Goal: Task Accomplishment & Management: Use online tool/utility

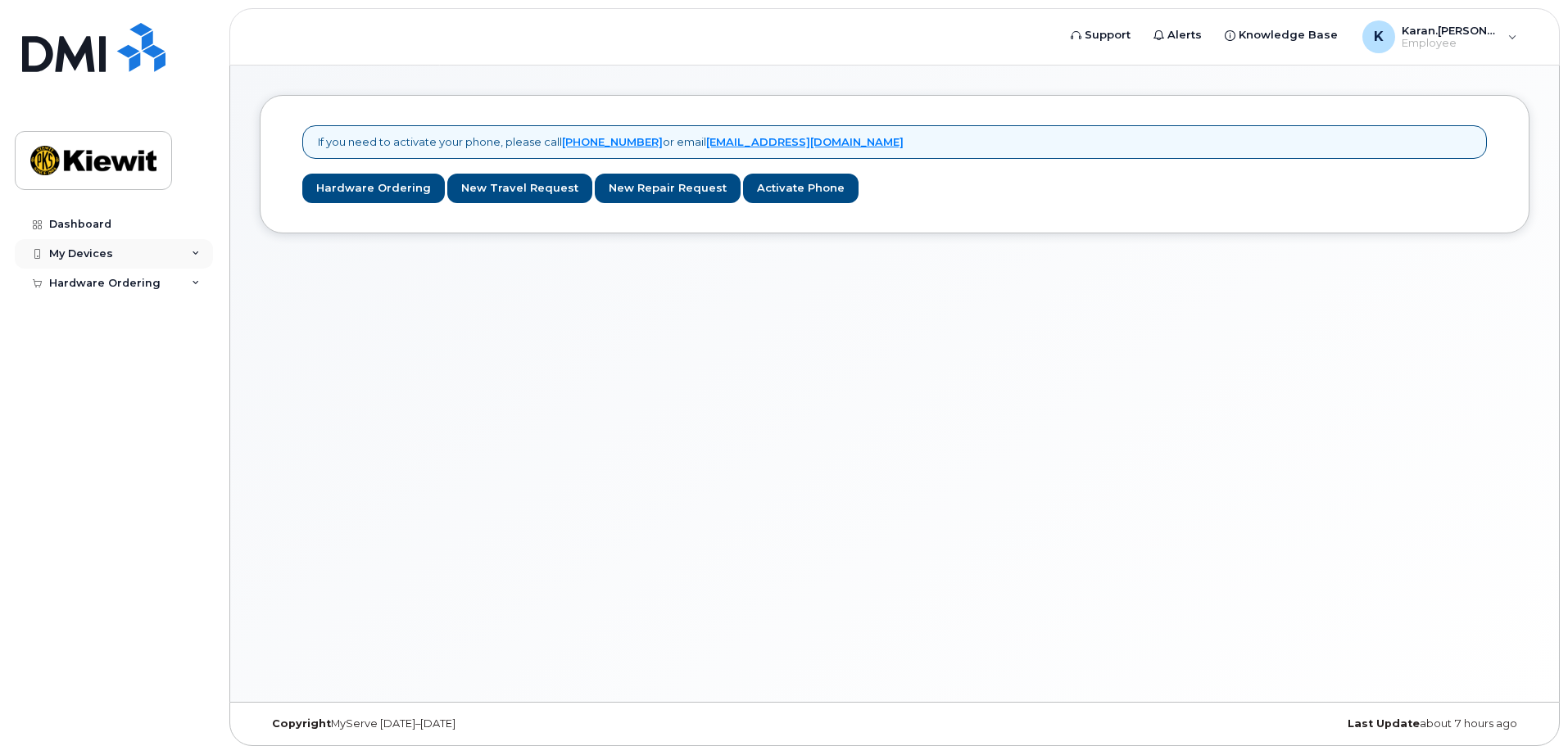
click at [195, 245] on div "My Devices" at bounding box center [114, 253] width 199 height 30
click at [194, 308] on div "Hardware Ordering" at bounding box center [114, 314] width 199 height 30
click at [146, 343] on link "New Order" at bounding box center [128, 344] width 170 height 31
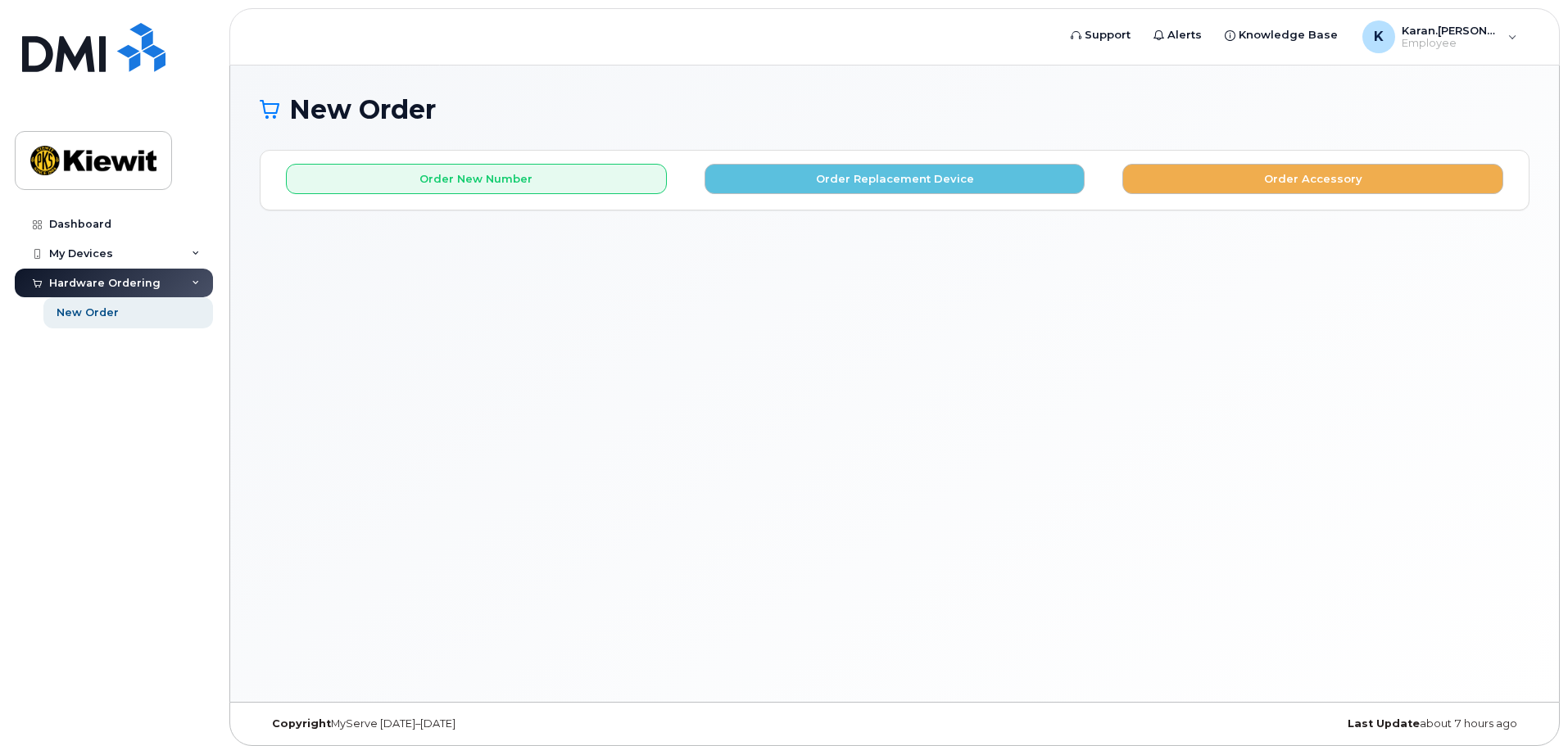
click at [167, 281] on div "Hardware Ordering" at bounding box center [114, 283] width 199 height 30
click at [192, 276] on div "Hardware Ordering" at bounding box center [114, 283] width 199 height 30
click at [168, 249] on div "My Devices" at bounding box center [114, 253] width 199 height 30
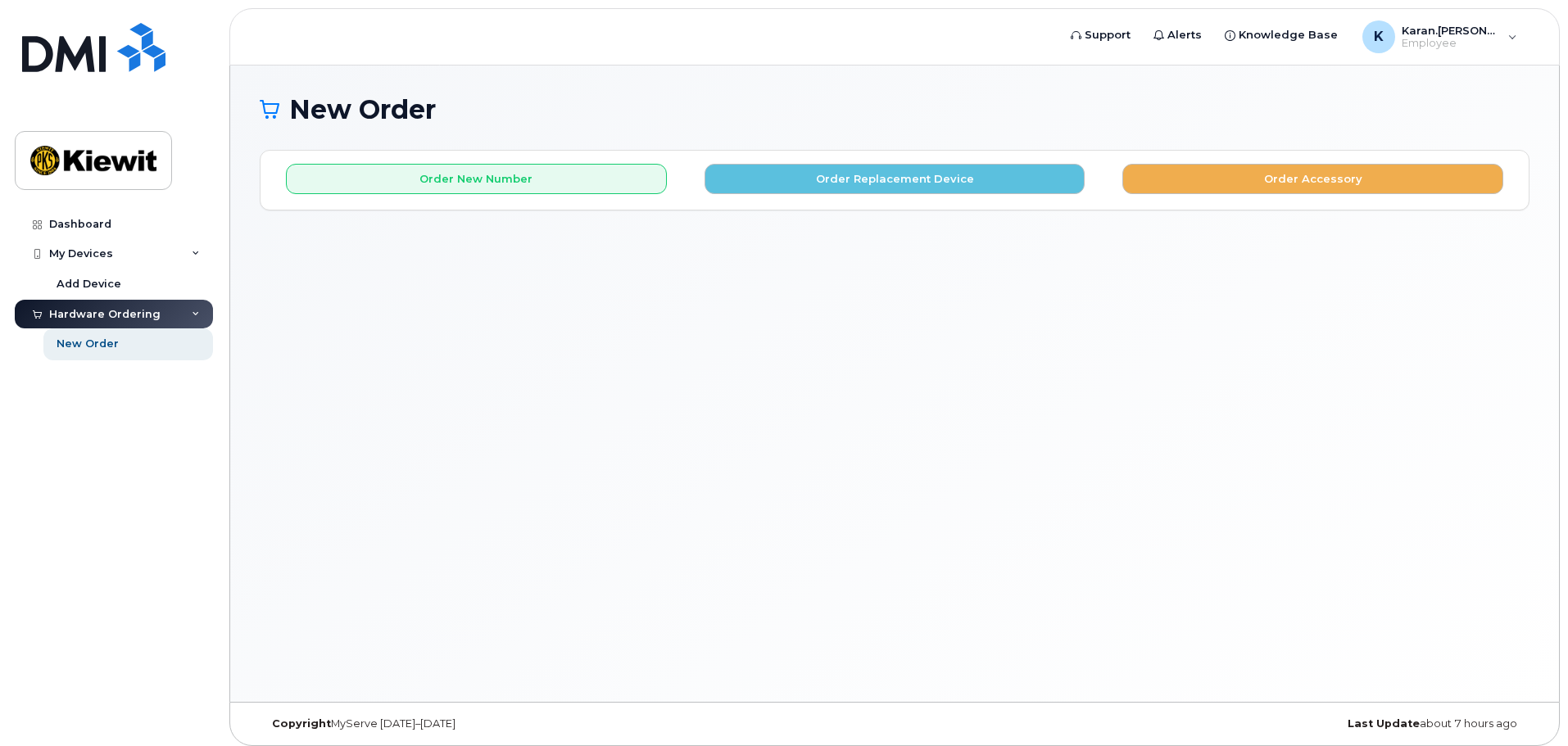
click at [94, 306] on div "Hardware Ordering" at bounding box center [114, 314] width 199 height 30
click at [964, 270] on div "New Order × Share This Order If you want to allow others to create or edit orde…" at bounding box center [894, 384] width 1329 height 636
click at [1138, 26] on link "Support" at bounding box center [1101, 36] width 83 height 33
click at [154, 285] on link "Add Device" at bounding box center [128, 284] width 170 height 31
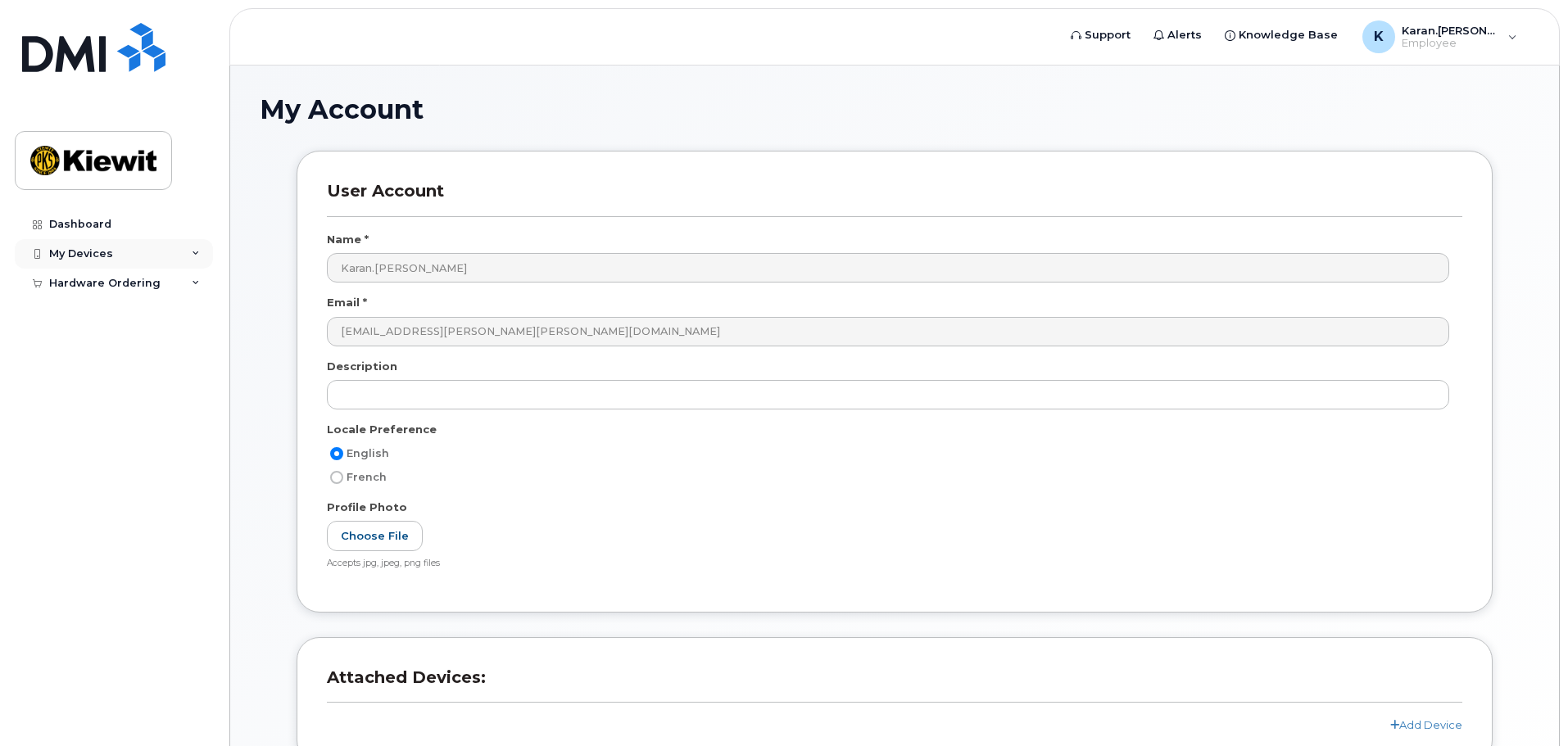
click at [190, 239] on div "My Devices" at bounding box center [114, 253] width 199 height 30
click at [1117, 29] on span "Support" at bounding box center [1107, 35] width 46 height 16
